Goal: Task Accomplishment & Management: Complete application form

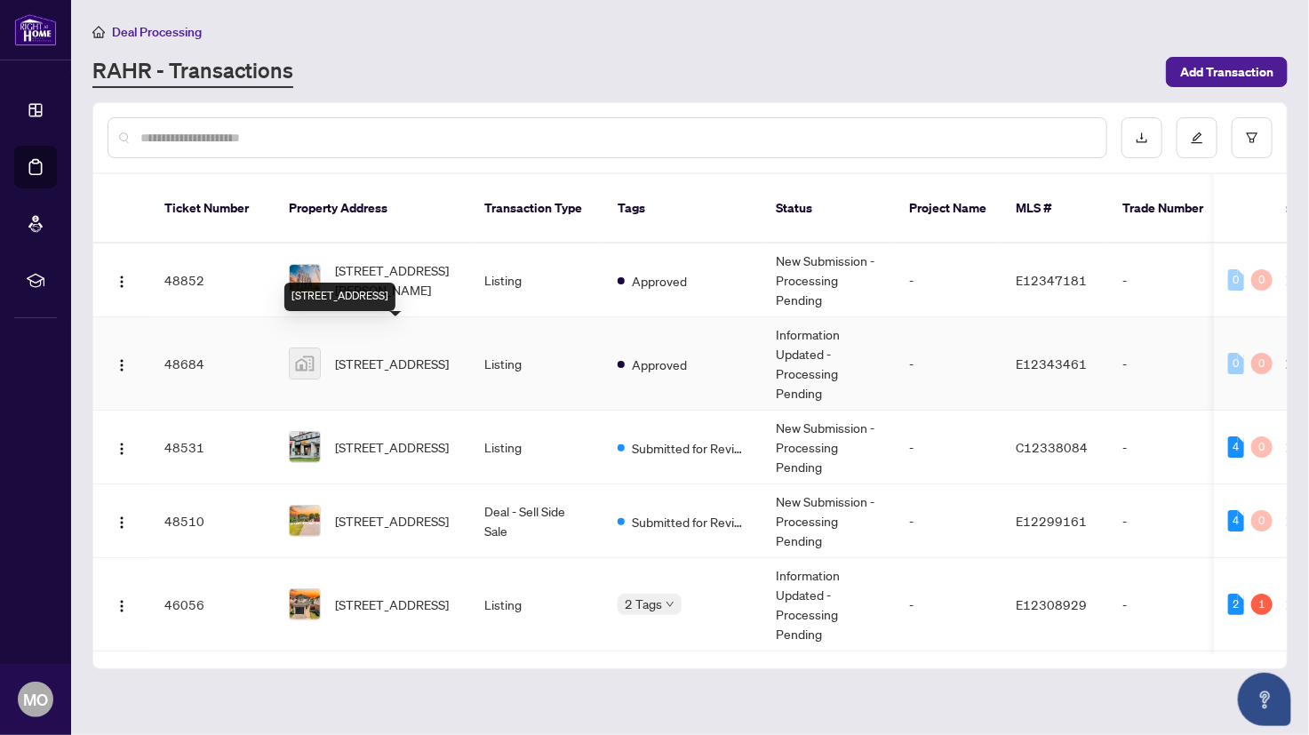
click at [370, 357] on span "[STREET_ADDRESS]" at bounding box center [392, 364] width 114 height 20
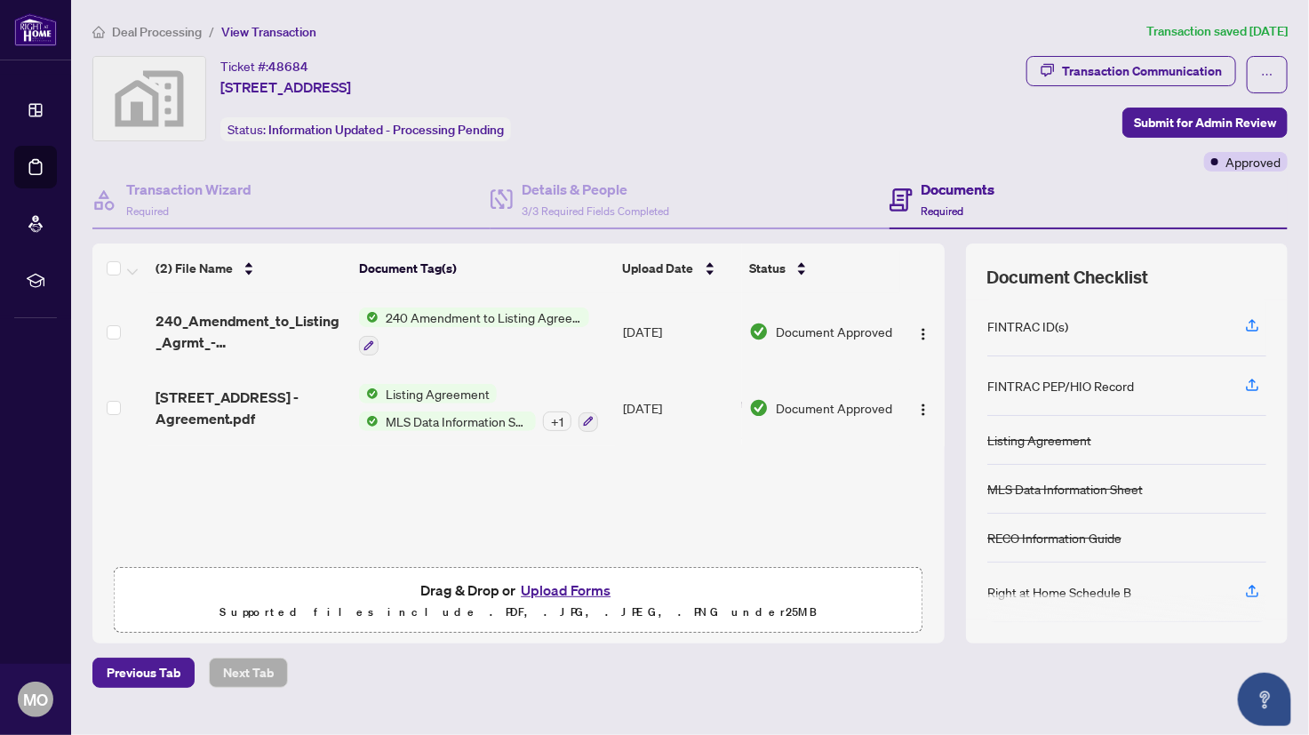
click at [535, 588] on button "Upload Forms" at bounding box center [566, 590] width 100 height 23
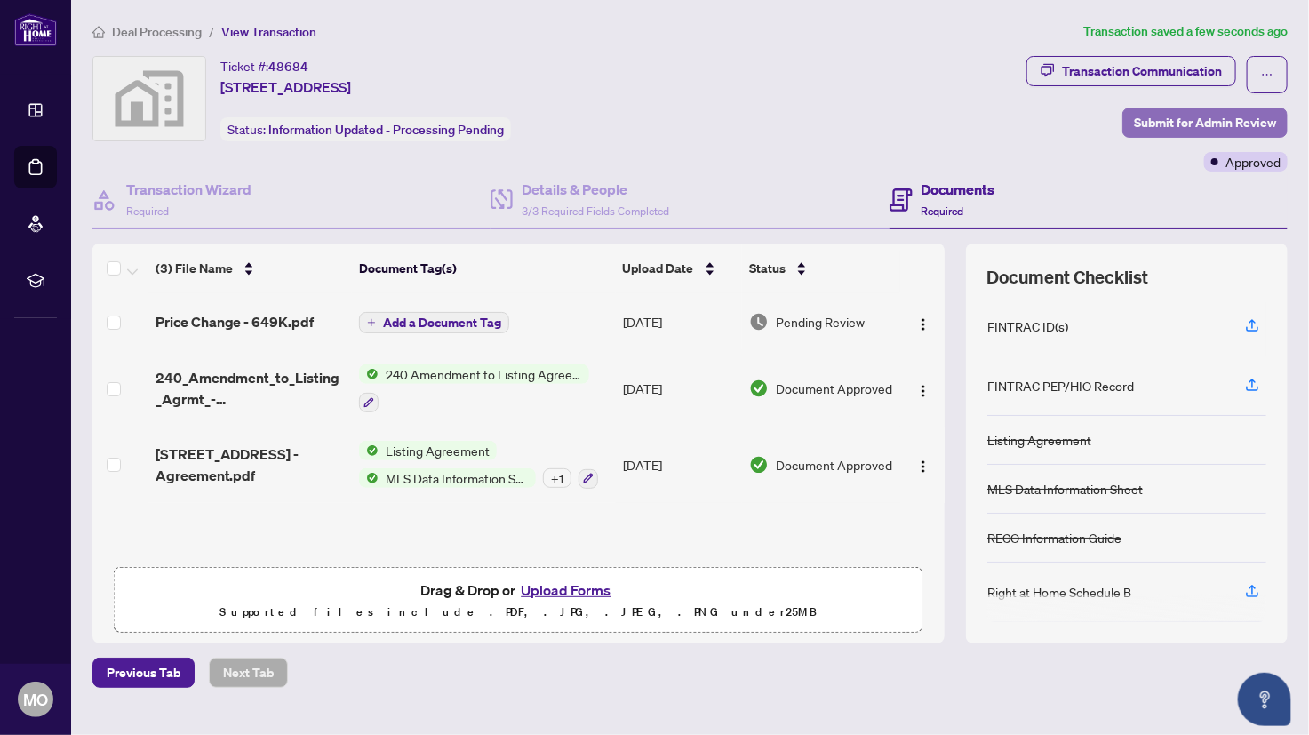
click at [1220, 133] on span "Submit for Admin Review" at bounding box center [1205, 122] width 142 height 28
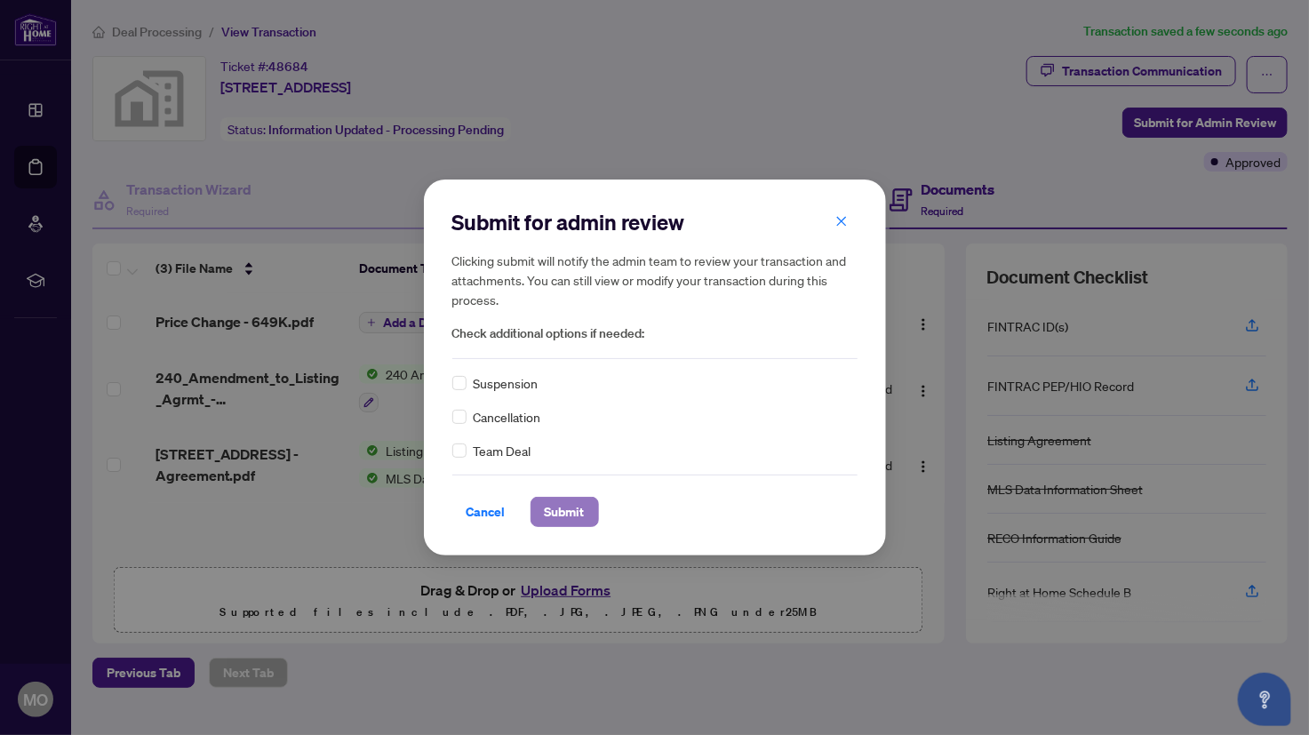
click at [565, 509] on span "Submit" at bounding box center [565, 512] width 40 height 28
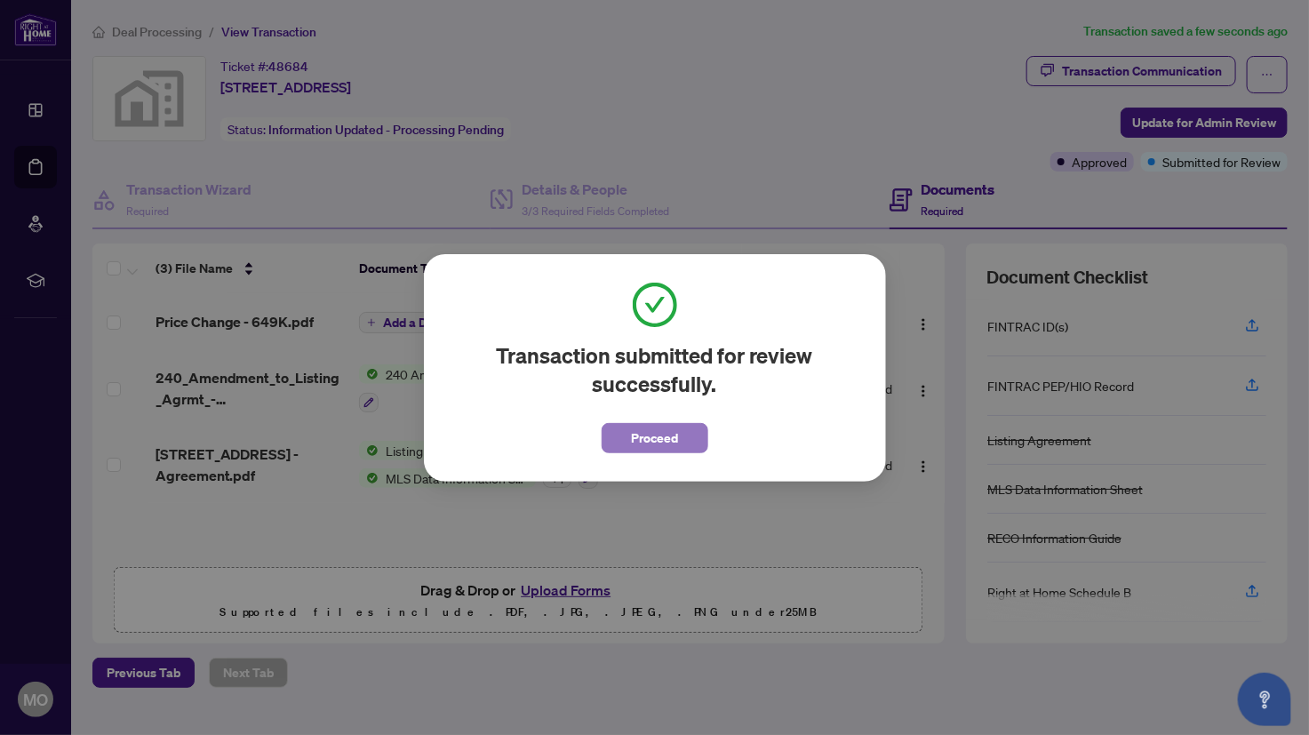
click at [659, 448] on span "Proceed" at bounding box center [654, 438] width 47 height 28
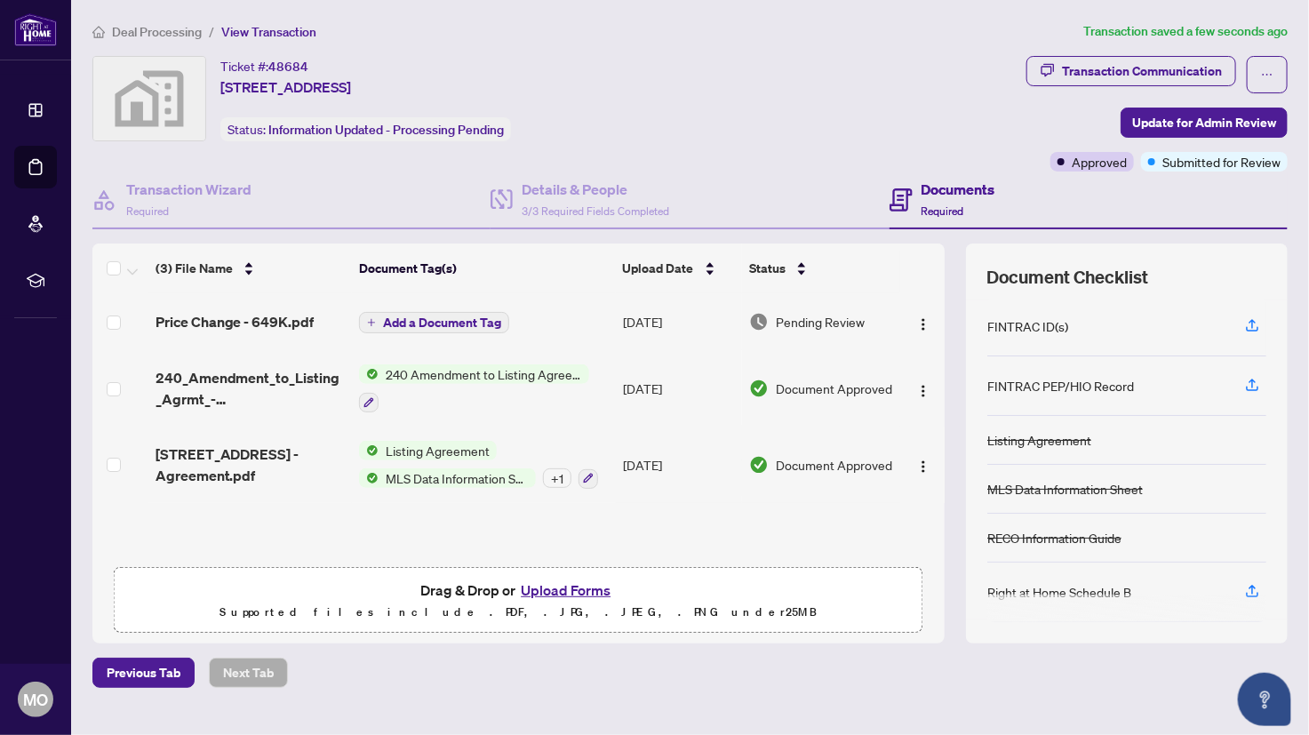
click at [168, 100] on img at bounding box center [149, 99] width 112 height 84
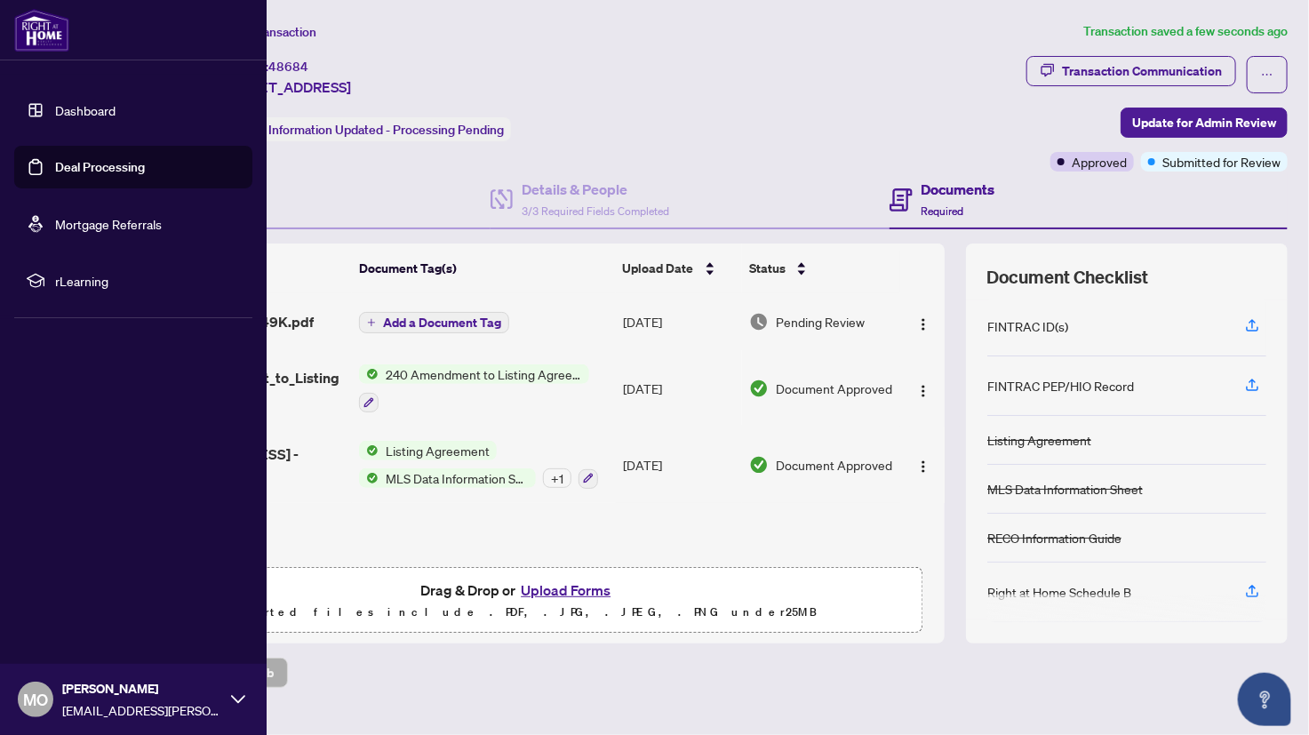
click at [55, 174] on link "Deal Processing" at bounding box center [100, 167] width 90 height 16
